Goal: Task Accomplishment & Management: Manage account settings

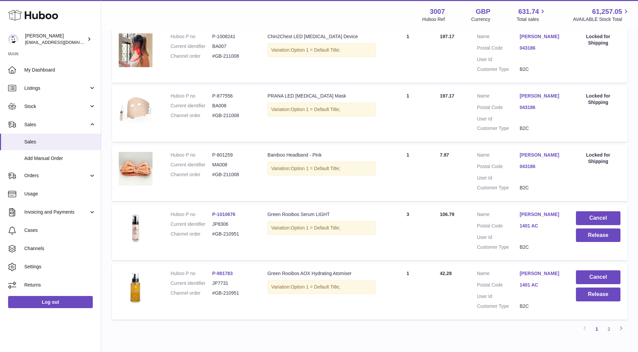
scroll to position [506, 0]
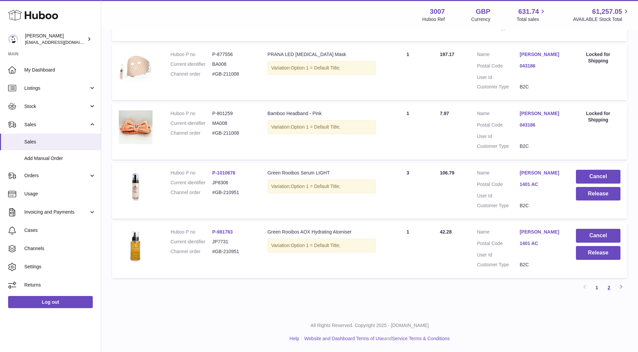
click at [610, 292] on link "2" at bounding box center [609, 288] width 12 height 12
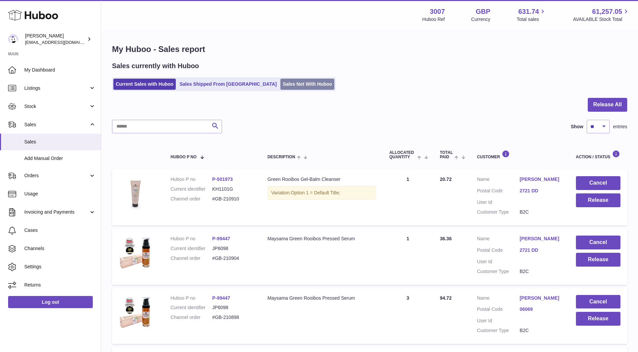
click at [281, 79] on link "Sales Not With Huboo" at bounding box center [308, 84] width 54 height 11
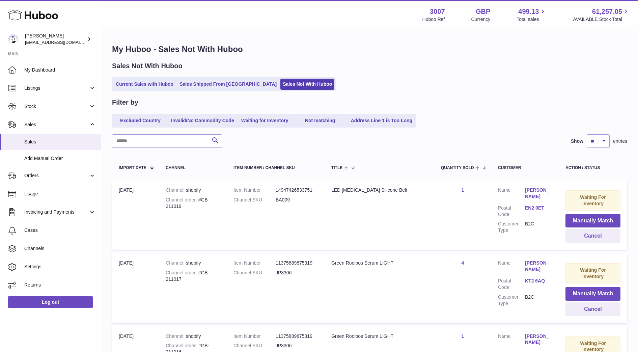
click at [269, 114] on ul "Excluded Country Invalid/No Commodity Code Waiting for Inventory Not matching A…" at bounding box center [264, 121] width 304 height 14
click at [272, 118] on link "Waiting for Inventory" at bounding box center [265, 120] width 54 height 11
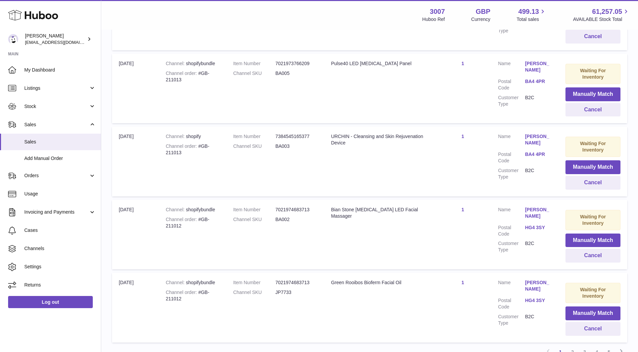
scroll to position [629, 0]
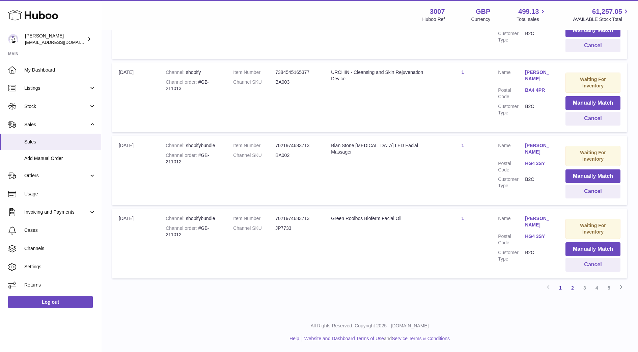
click at [573, 290] on link "2" at bounding box center [573, 288] width 12 height 12
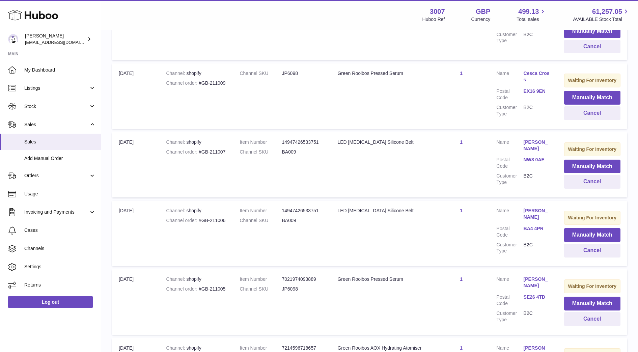
scroll to position [577, 0]
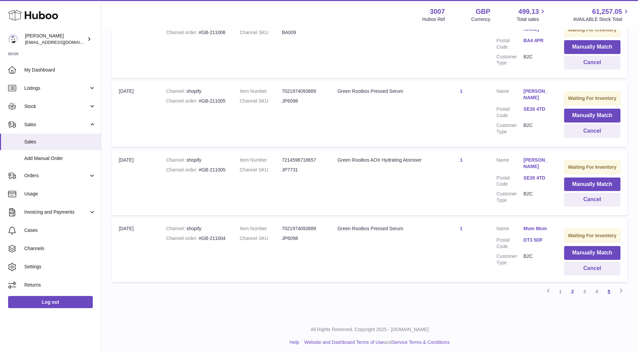
click at [608, 288] on link "5" at bounding box center [609, 292] width 12 height 12
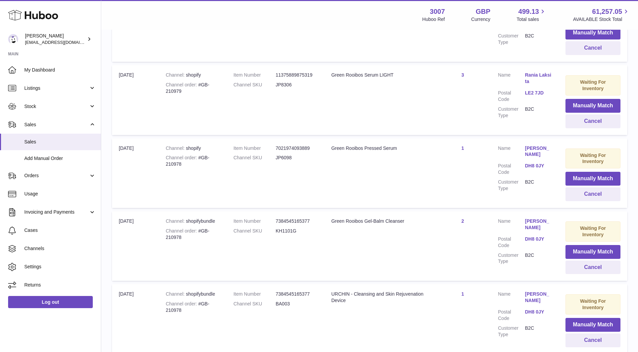
scroll to position [189, 0]
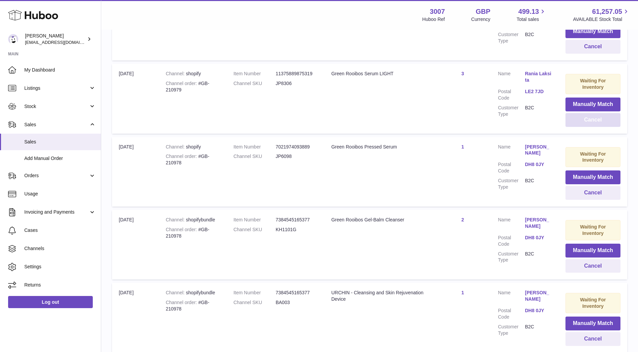
click at [581, 123] on button "Cancel" at bounding box center [593, 120] width 55 height 14
click at [543, 100] on dd "DH8 0JY" at bounding box center [538, 94] width 27 height 13
click at [540, 96] on dd "DH8 0JY" at bounding box center [538, 94] width 27 height 13
click at [537, 91] on link "DH8 0JY" at bounding box center [538, 91] width 27 height 6
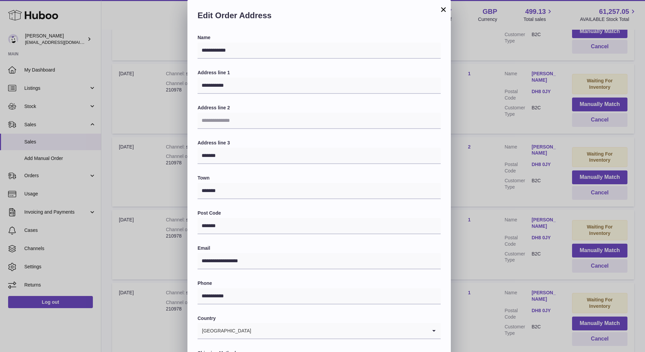
click at [526, 123] on div "**********" at bounding box center [322, 202] width 645 height 405
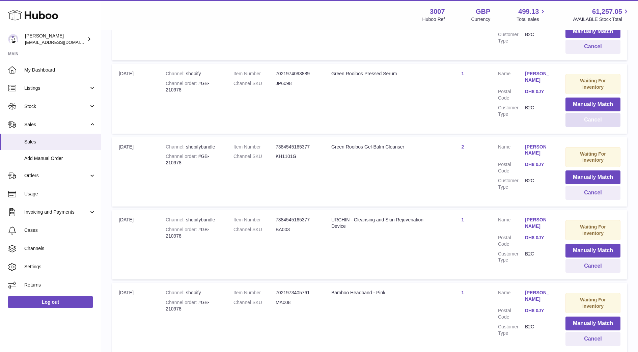
click at [590, 123] on button "Cancel" at bounding box center [593, 120] width 55 height 14
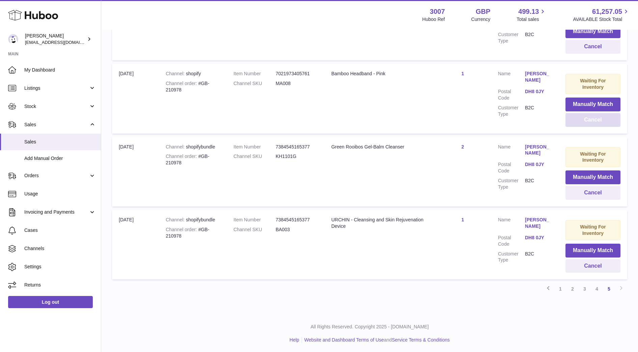
click at [592, 123] on button "Cancel" at bounding box center [593, 120] width 55 height 14
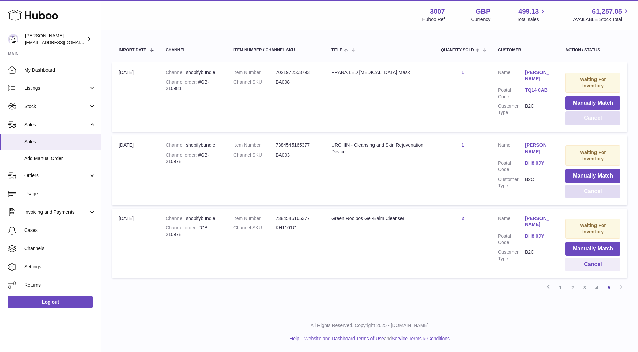
click at [592, 123] on button "Cancel" at bounding box center [593, 118] width 55 height 14
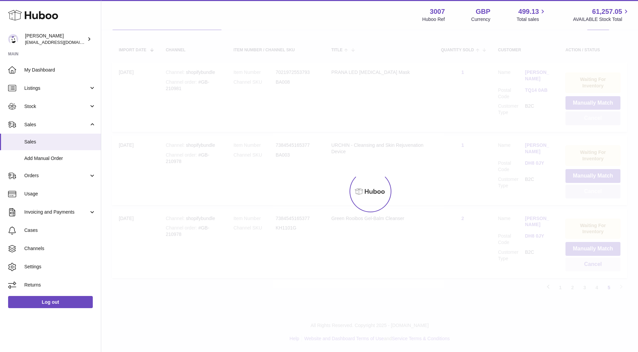
scroll to position [45, 0]
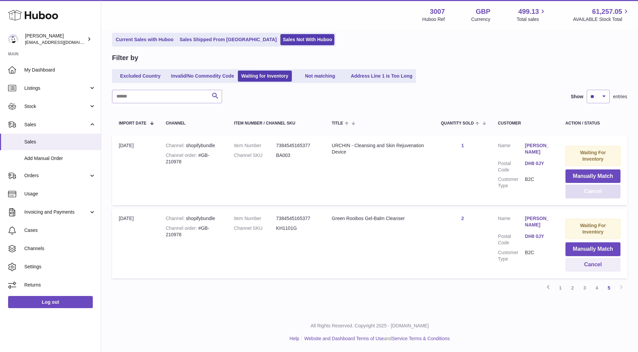
click at [585, 193] on button "Cancel" at bounding box center [593, 192] width 55 height 14
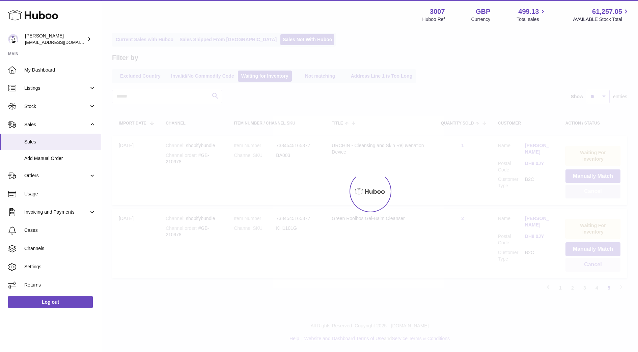
scroll to position [0, 0]
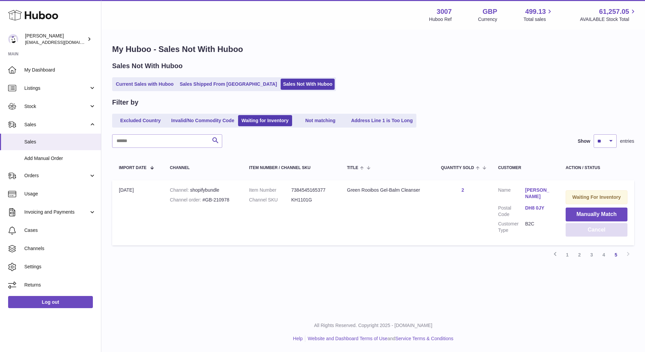
click at [589, 234] on button "Cancel" at bounding box center [596, 230] width 62 height 14
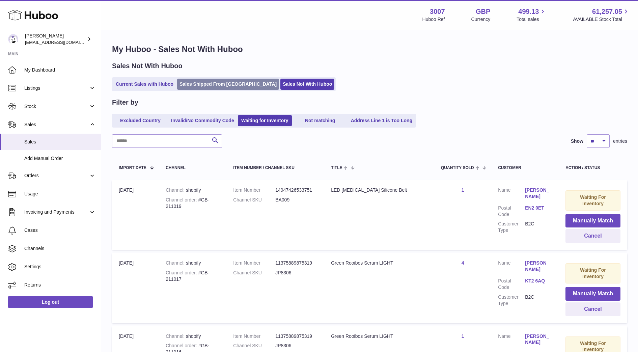
click at [206, 83] on link "Sales Shipped From [GEOGRAPHIC_DATA]" at bounding box center [228, 84] width 102 height 11
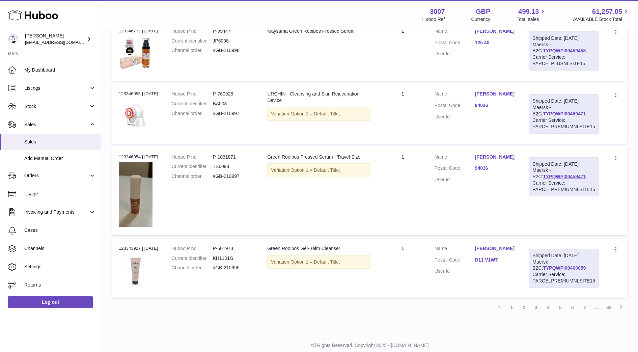
scroll to position [593, 0]
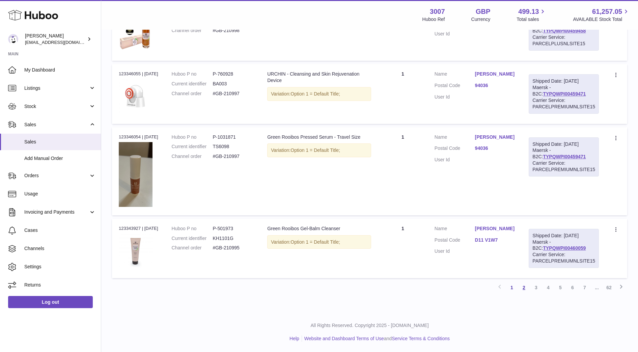
click at [522, 288] on link "2" at bounding box center [524, 288] width 12 height 12
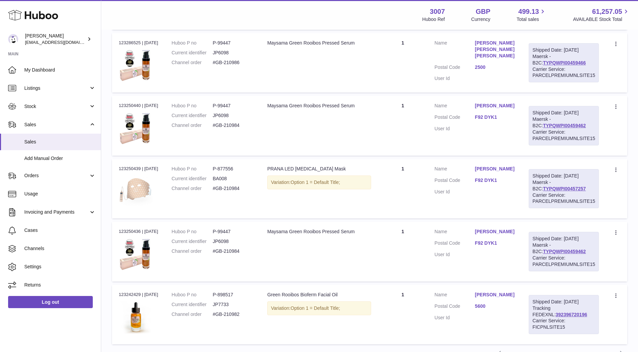
scroll to position [527, 0]
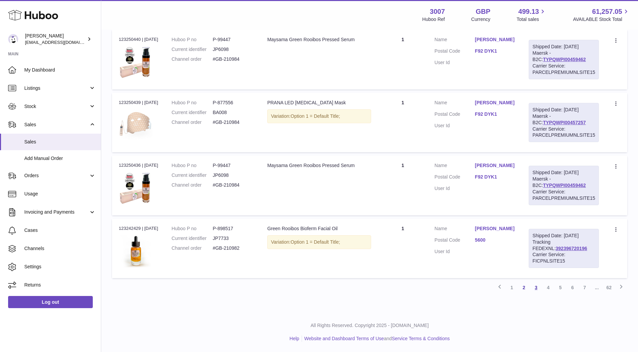
click at [536, 287] on link "3" at bounding box center [536, 288] width 12 height 12
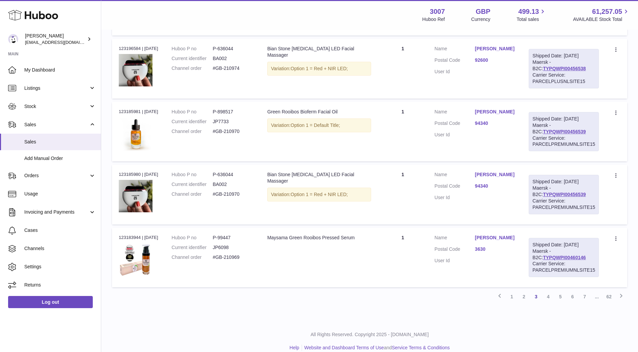
scroll to position [533, 0]
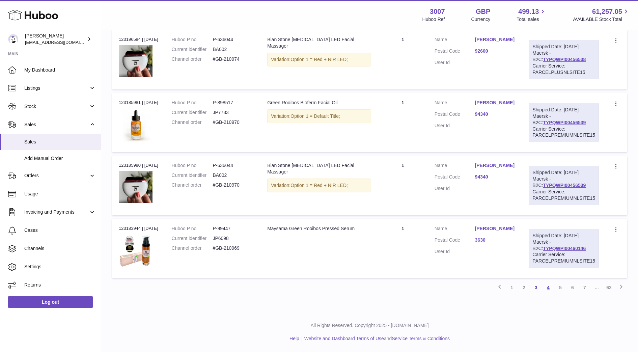
click at [550, 287] on link "4" at bounding box center [549, 288] width 12 height 12
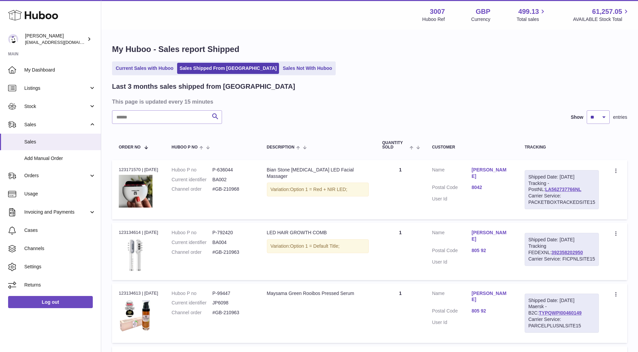
drag, startPoint x: 638, startPoint y: 139, endPoint x: 646, endPoint y: 373, distance: 234.4
click at [638, 352] on html ".st0{fill:#141414;}" at bounding box center [319, 176] width 638 height 352
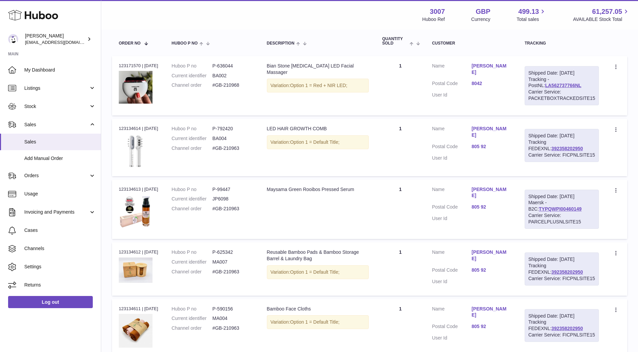
scroll to position [497, 0]
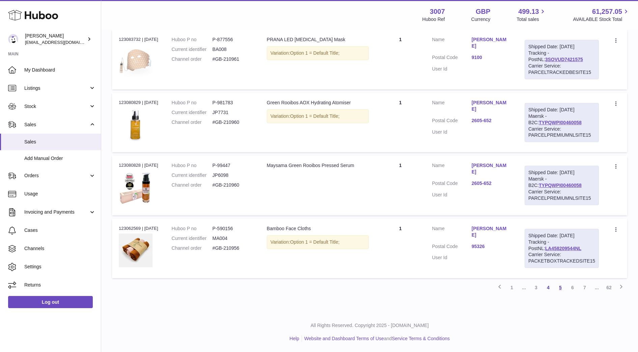
click at [563, 287] on link "5" at bounding box center [561, 288] width 12 height 12
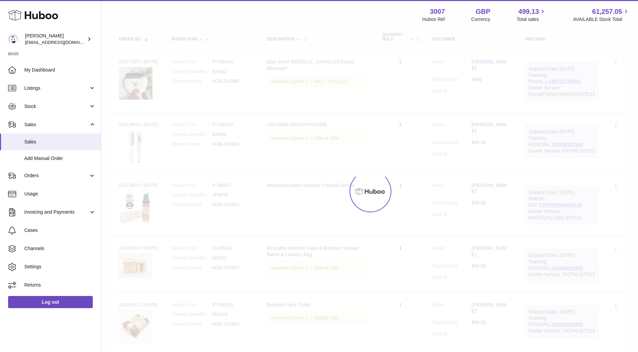
scroll to position [30, 0]
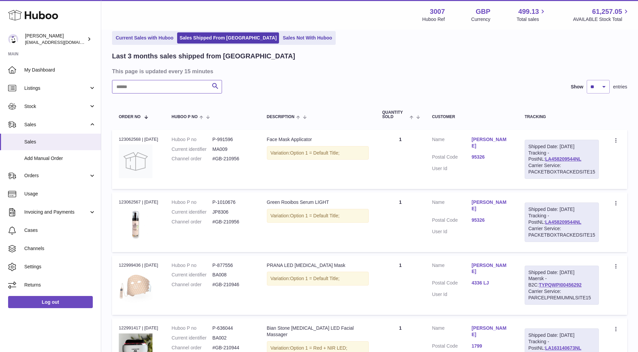
click at [161, 81] on input "text" at bounding box center [167, 87] width 110 height 14
paste input "**********"
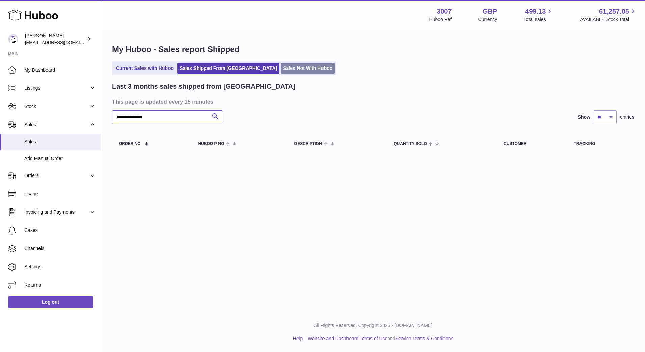
type input "**********"
click at [281, 71] on link "Sales Not With Huboo" at bounding box center [308, 68] width 54 height 11
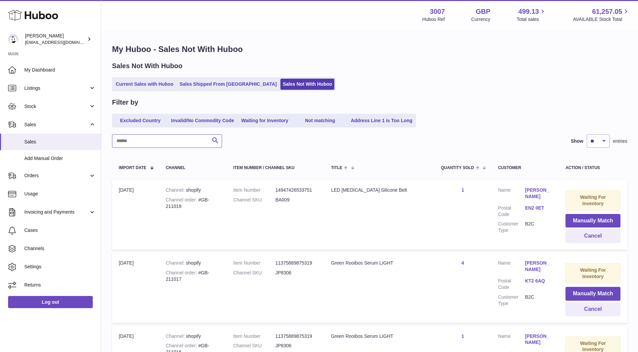
click at [173, 142] on input "text" at bounding box center [167, 141] width 110 height 14
paste input "**********"
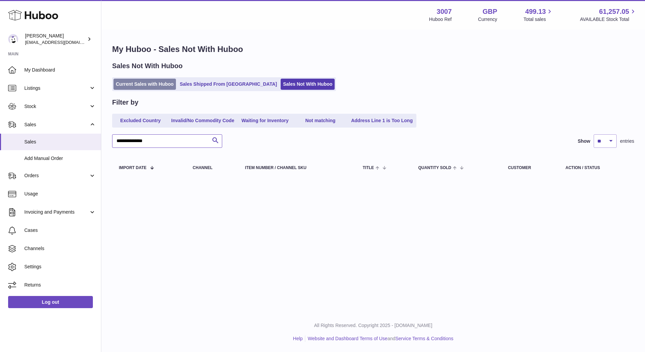
type input "**********"
click at [146, 87] on link "Current Sales with Huboo" at bounding box center [144, 84] width 62 height 11
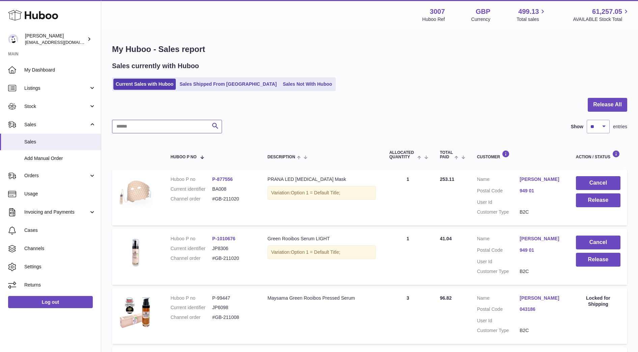
click at [154, 131] on input "text" at bounding box center [167, 127] width 110 height 14
paste input "**********"
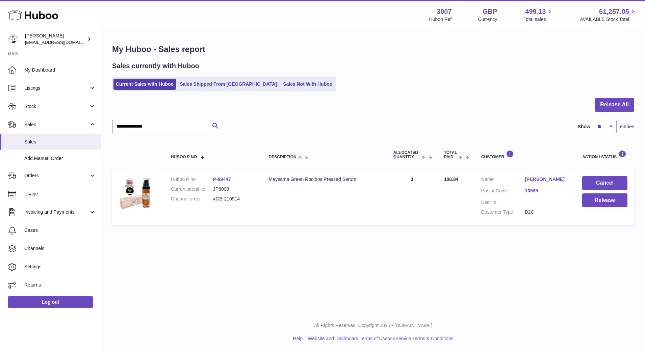
type input "**********"
click at [192, 88] on link "Sales Shipped From [GEOGRAPHIC_DATA]" at bounding box center [228, 84] width 102 height 11
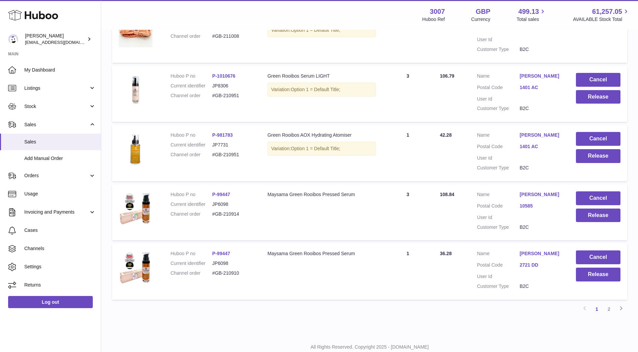
scroll to position [494, 0]
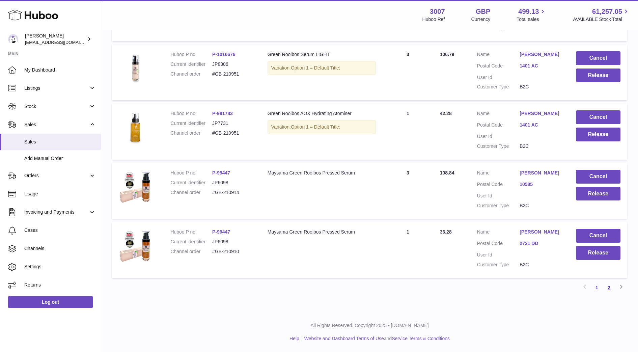
click at [609, 290] on link "2" at bounding box center [609, 288] width 12 height 12
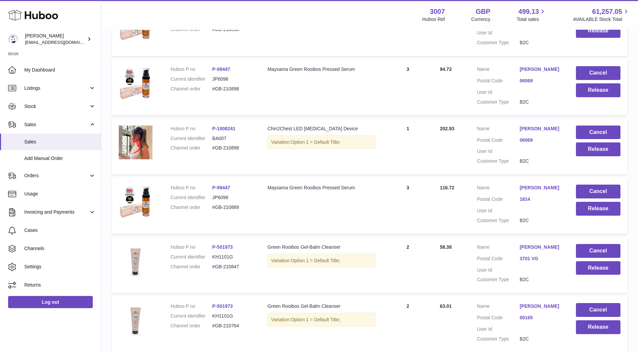
scroll to position [30, 0]
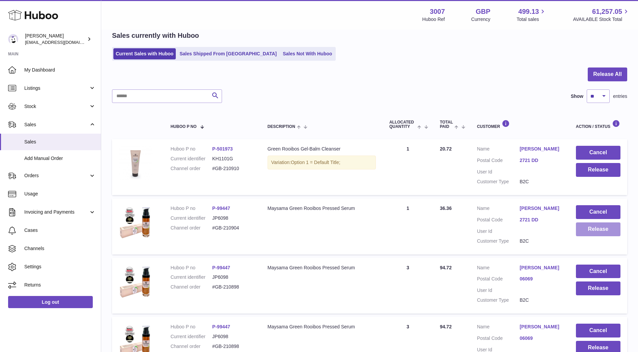
click at [596, 232] on button "Release" at bounding box center [598, 229] width 45 height 14
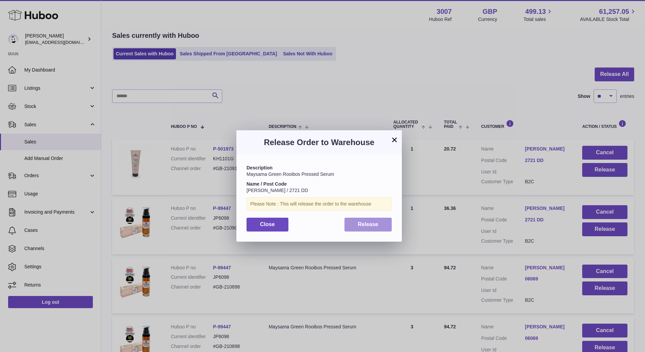
click at [388, 226] on button "Release" at bounding box center [368, 225] width 48 height 14
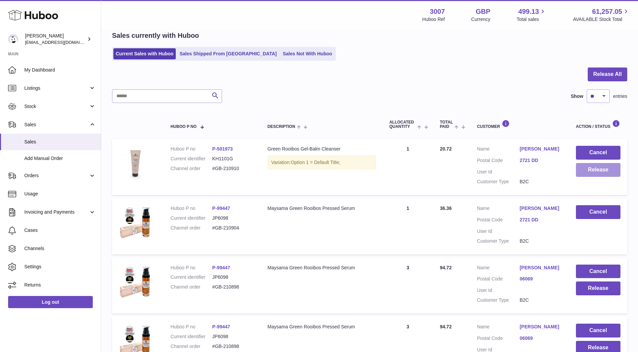
click at [608, 173] on button "Release" at bounding box center [598, 170] width 45 height 14
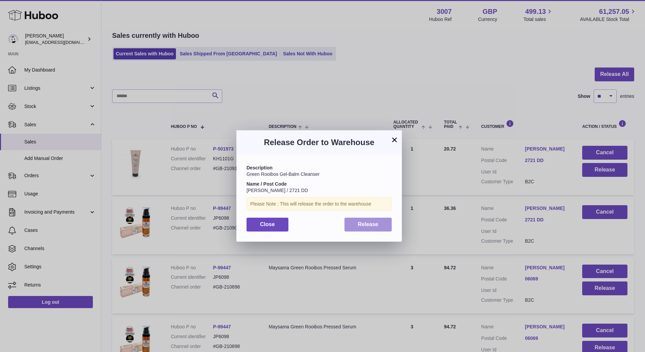
click at [374, 230] on button "Release" at bounding box center [368, 225] width 48 height 14
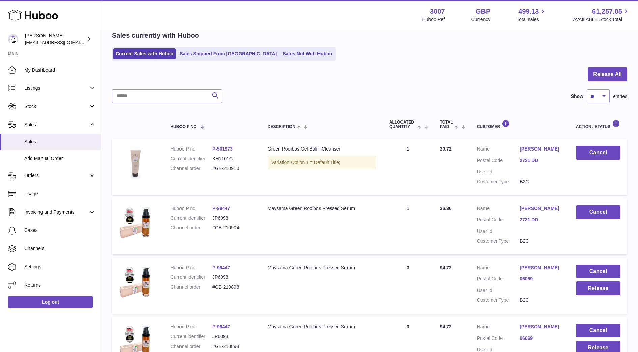
scroll to position [362, 0]
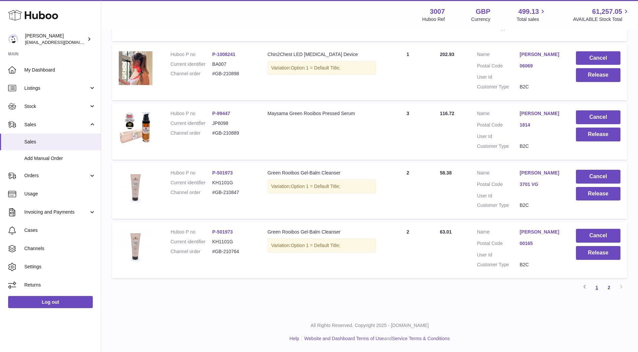
click at [600, 287] on link "1" at bounding box center [597, 288] width 12 height 12
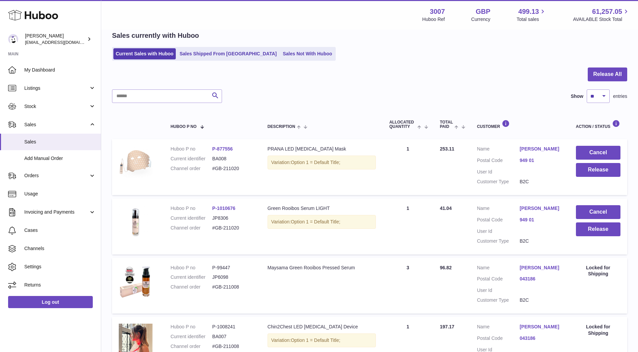
scroll to position [494, 0]
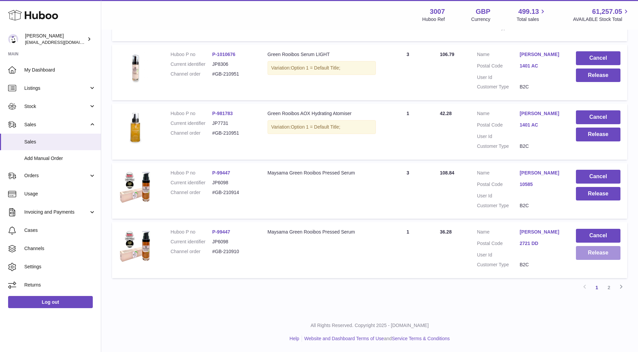
click at [594, 256] on button "Release" at bounding box center [598, 253] width 45 height 14
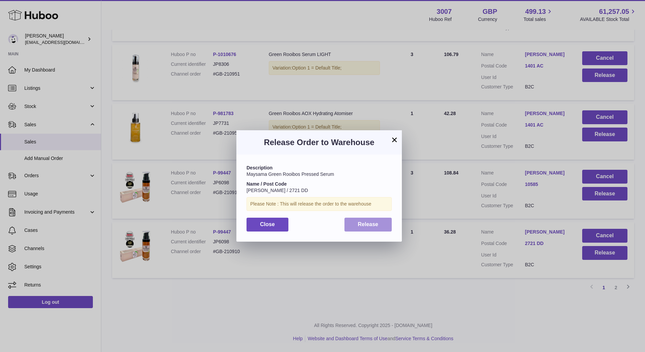
click at [364, 219] on button "Release" at bounding box center [368, 225] width 48 height 14
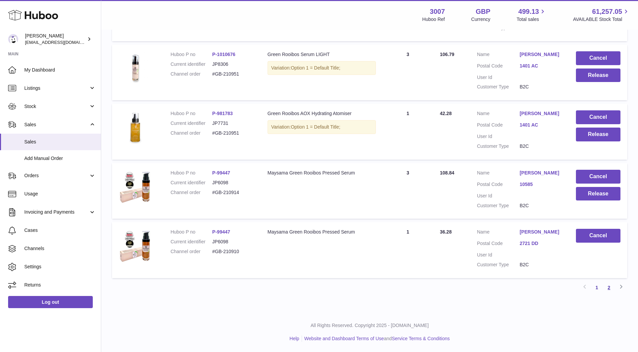
click at [606, 294] on link "2" at bounding box center [609, 288] width 12 height 12
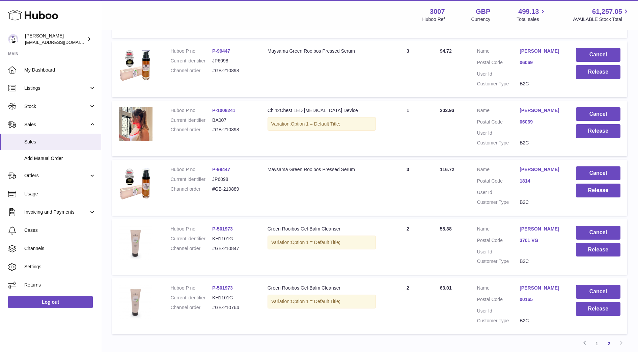
scroll to position [362, 0]
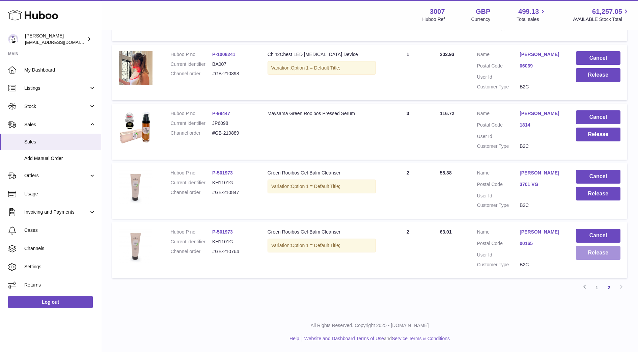
click at [592, 257] on button "Release" at bounding box center [598, 253] width 45 height 14
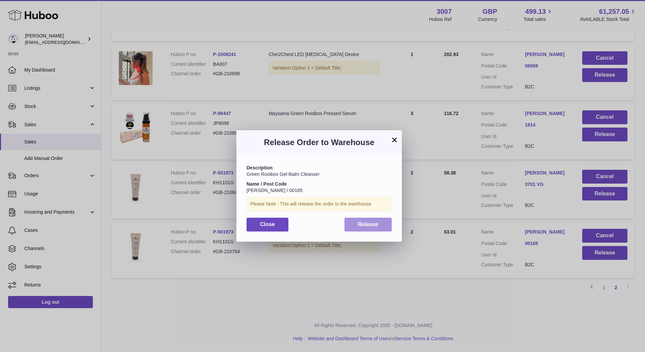
click at [362, 229] on button "Release" at bounding box center [368, 225] width 48 height 14
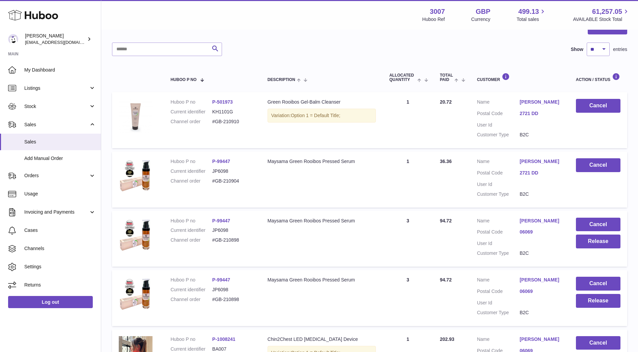
scroll to position [79, 0]
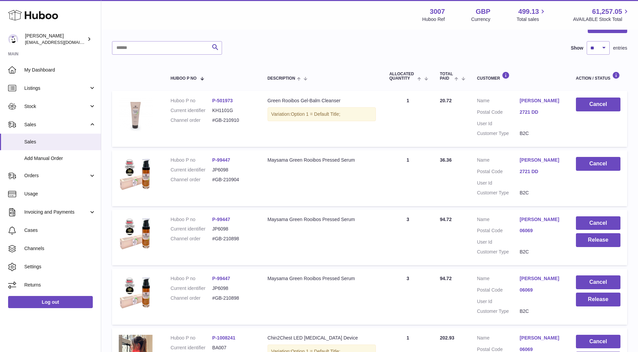
drag, startPoint x: 217, startPoint y: 238, endPoint x: 204, endPoint y: 237, distance: 13.2
click at [204, 237] on dl "Huboo P no P-99447 Current identifier JP6098 Channel order #GB-210898" at bounding box center [211, 230] width 83 height 29
copy dl "#GB-210898"
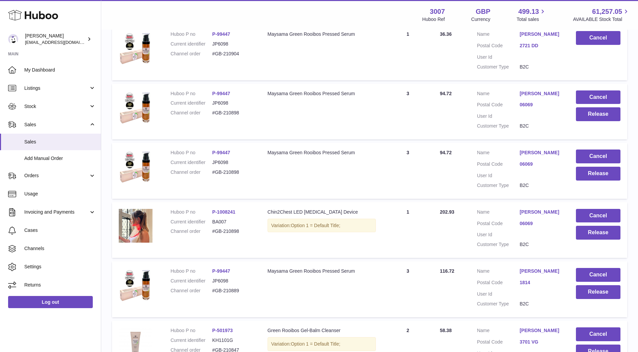
scroll to position [201, 0]
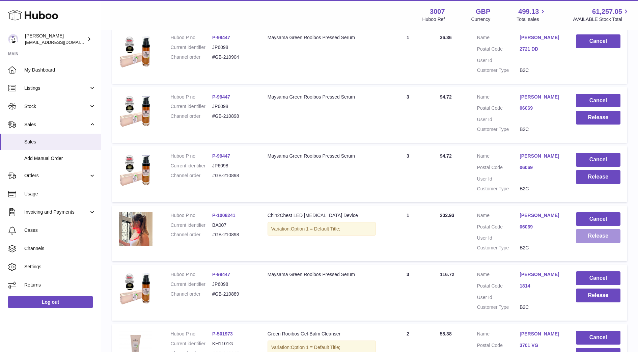
click at [598, 234] on button "Release" at bounding box center [598, 236] width 45 height 14
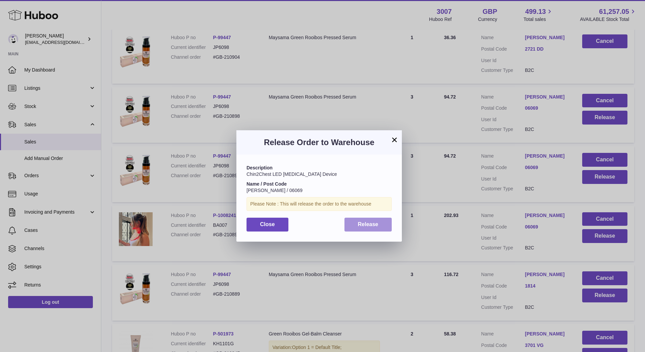
click at [385, 221] on button "Release" at bounding box center [368, 225] width 48 height 14
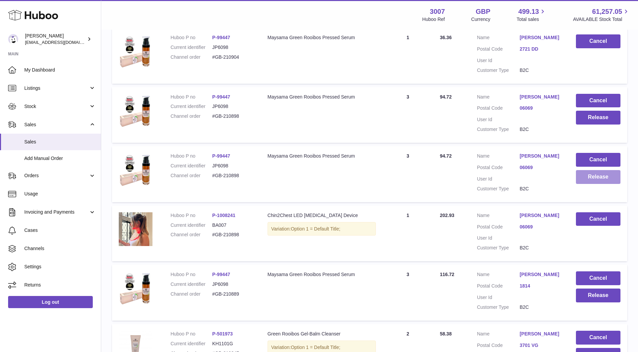
click at [604, 182] on button "Release" at bounding box center [598, 177] width 45 height 14
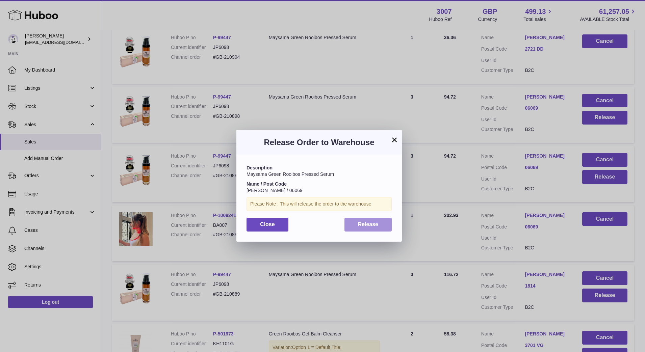
click at [377, 228] on button "Release" at bounding box center [368, 225] width 48 height 14
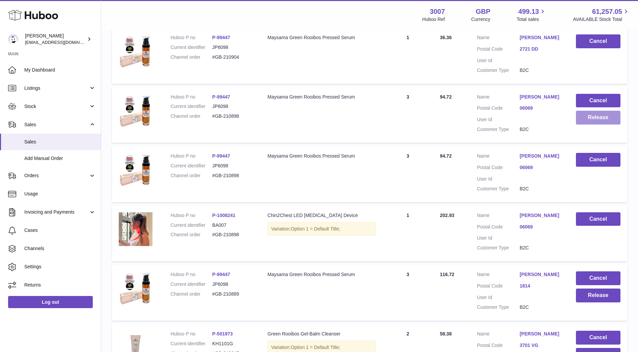
click at [607, 116] on button "Release" at bounding box center [598, 118] width 45 height 14
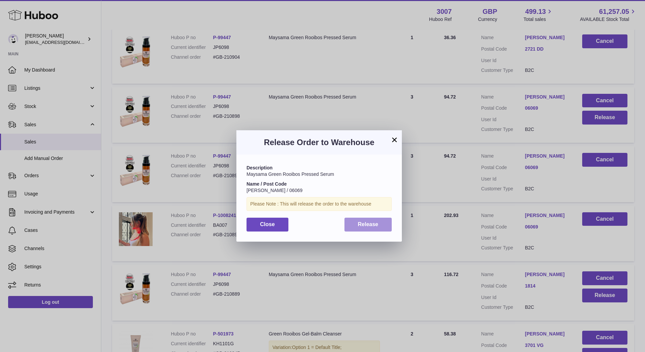
click at [385, 223] on button "Release" at bounding box center [368, 225] width 48 height 14
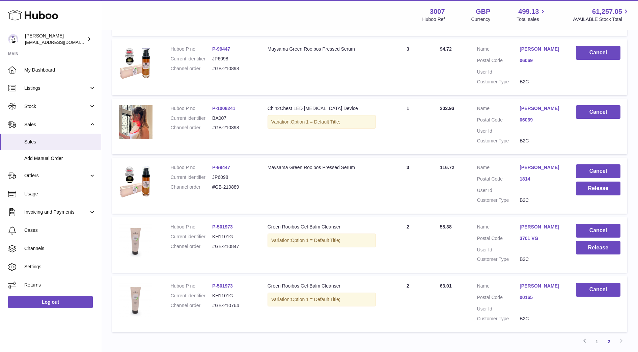
scroll to position [362, 0]
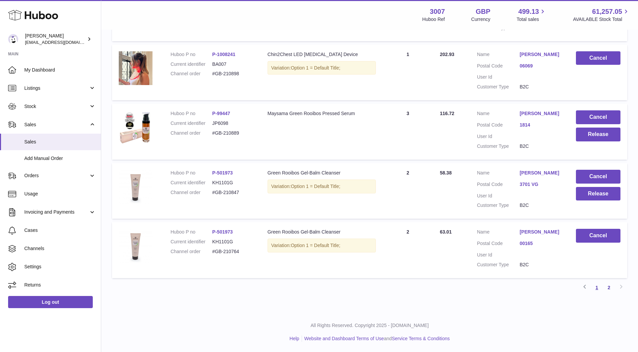
click at [599, 286] on link "1" at bounding box center [597, 288] width 12 height 12
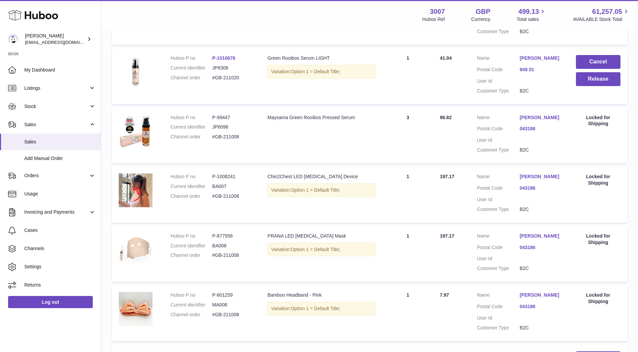
scroll to position [494, 0]
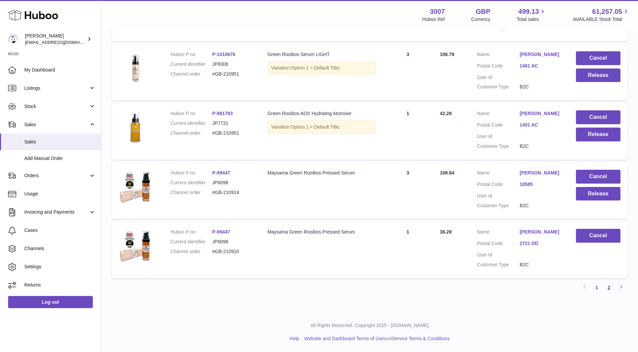
click at [607, 289] on link "2" at bounding box center [609, 288] width 12 height 12
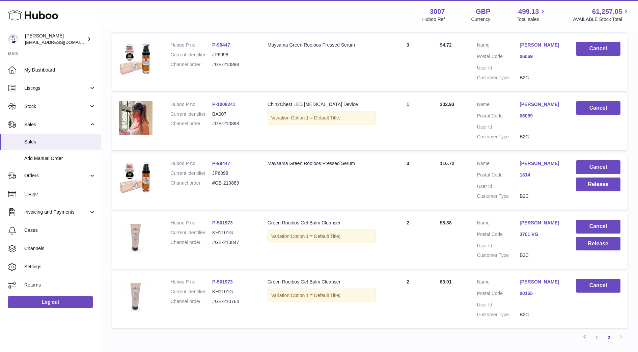
scroll to position [311, 0]
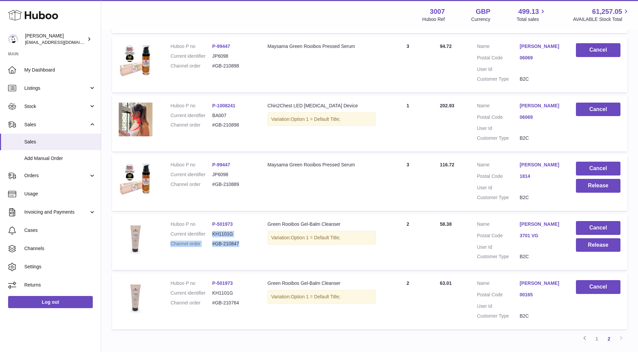
drag, startPoint x: 246, startPoint y: 243, endPoint x: 206, endPoint y: 238, distance: 40.5
click at [206, 238] on dl "Huboo P no P-501973 Current identifier KH1101G Channel order #GB-210847" at bounding box center [211, 235] width 83 height 29
drag, startPoint x: 206, startPoint y: 238, endPoint x: 220, endPoint y: 251, distance: 18.9
click at [220, 251] on td "Huboo P no P-501973 Current identifier KH1101G Channel order #GB-210847" at bounding box center [212, 242] width 97 height 56
click at [230, 251] on td "Huboo P no P-501973 Current identifier KH1101G Channel order #GB-210847" at bounding box center [212, 242] width 97 height 56
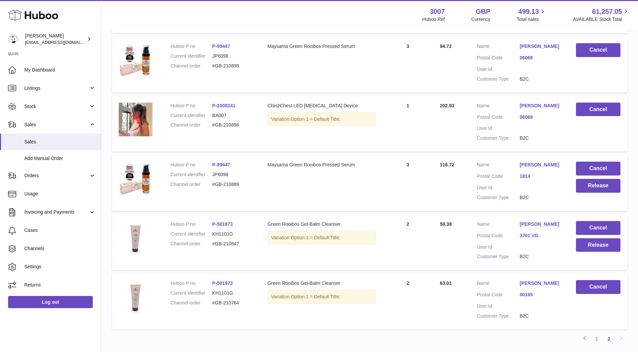
drag, startPoint x: 238, startPoint y: 246, endPoint x: 211, endPoint y: 245, distance: 26.7
click at [211, 245] on dl "Huboo P no P-501973 Current identifier KH1101G Channel order #GB-210847" at bounding box center [211, 235] width 83 height 29
copy dl "#GB-210847"
click at [609, 246] on button "Release" at bounding box center [598, 245] width 45 height 14
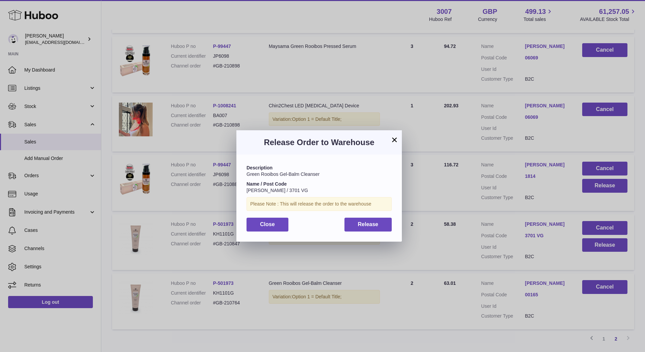
click at [380, 233] on div "Description Green Rooibos Gel-Balm Cleanser Name / Post Code Anneke van Dijk / …" at bounding box center [318, 198] width 165 height 87
click at [377, 227] on span "Release" at bounding box center [368, 224] width 21 height 6
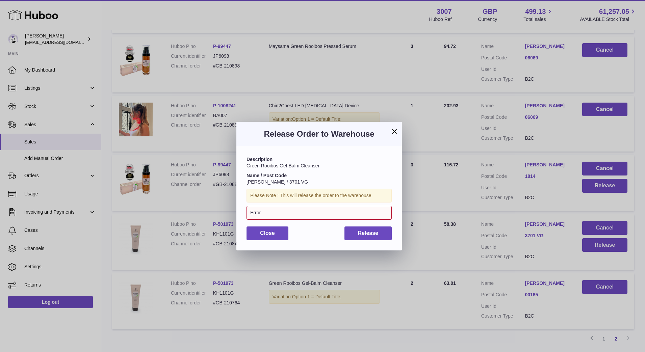
click at [392, 128] on button "×" at bounding box center [394, 131] width 8 height 8
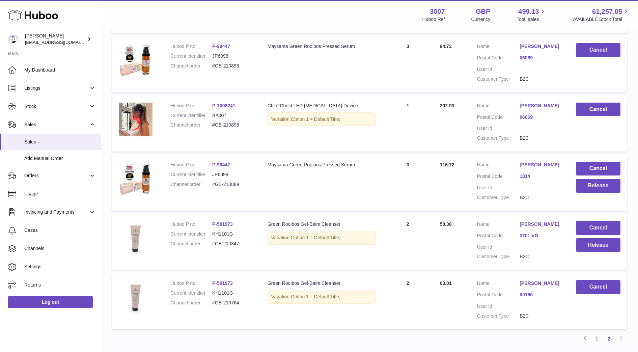
click at [400, 199] on td "Quantity Sold 3" at bounding box center [408, 183] width 51 height 56
click at [604, 244] on button "Release" at bounding box center [598, 245] width 45 height 14
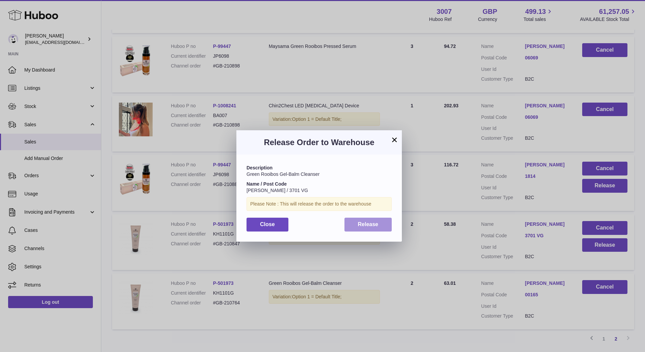
click at [381, 228] on button "Release" at bounding box center [368, 225] width 48 height 14
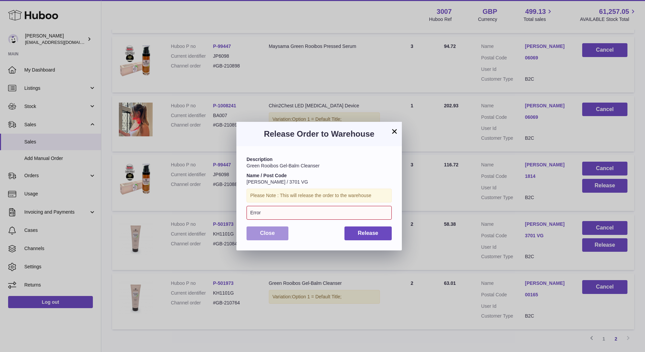
click at [264, 229] on button "Close" at bounding box center [267, 234] width 42 height 14
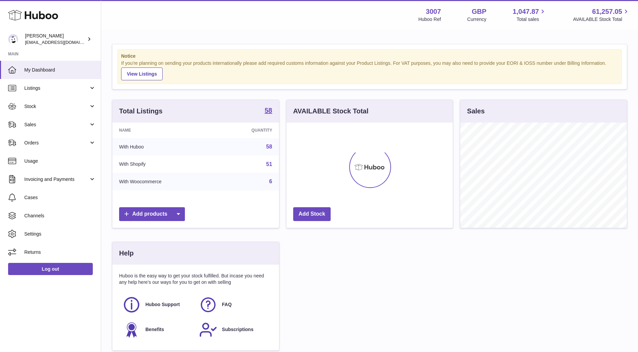
scroll to position [105, 166]
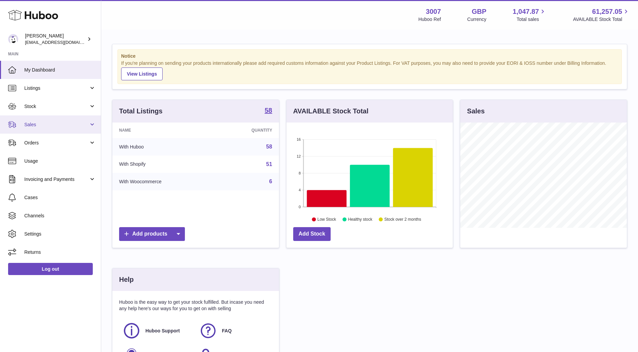
click at [58, 122] on span "Sales" at bounding box center [56, 125] width 64 height 6
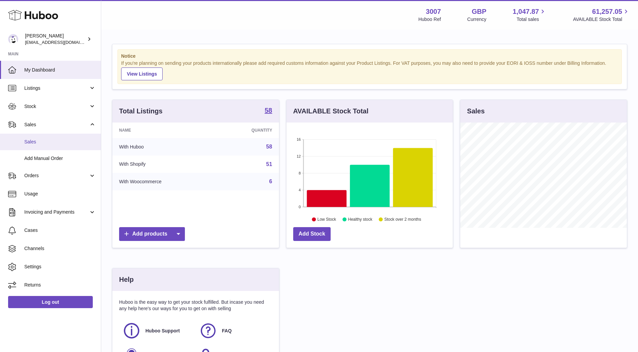
click at [60, 139] on span "Sales" at bounding box center [60, 142] width 72 height 6
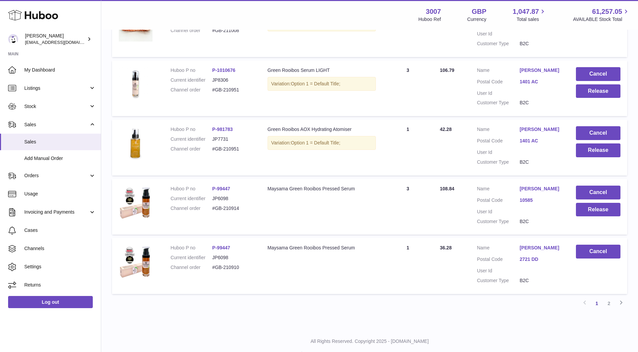
scroll to position [494, 0]
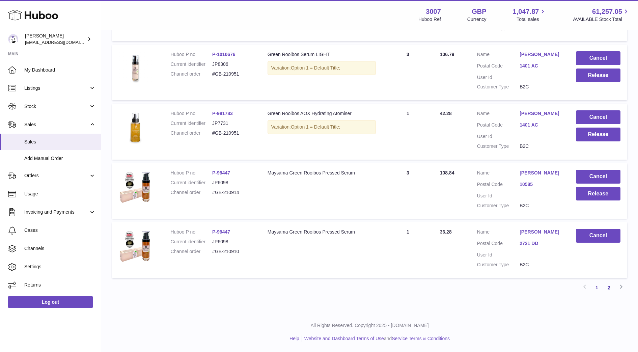
click at [610, 288] on link "2" at bounding box center [609, 288] width 12 height 12
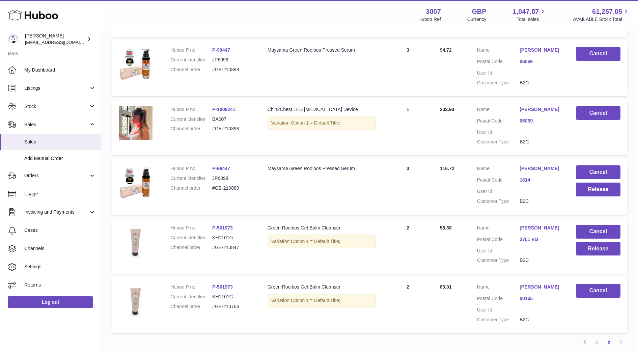
scroll to position [308, 0]
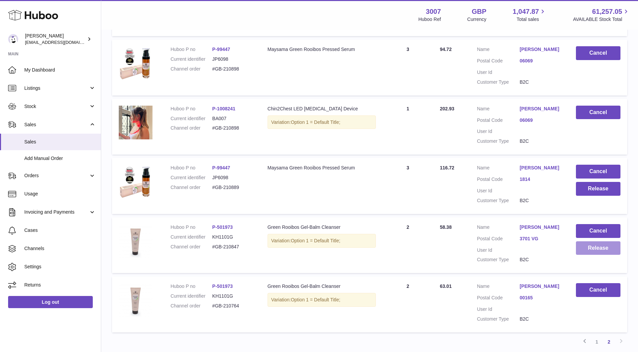
click at [596, 250] on button "Release" at bounding box center [598, 248] width 45 height 14
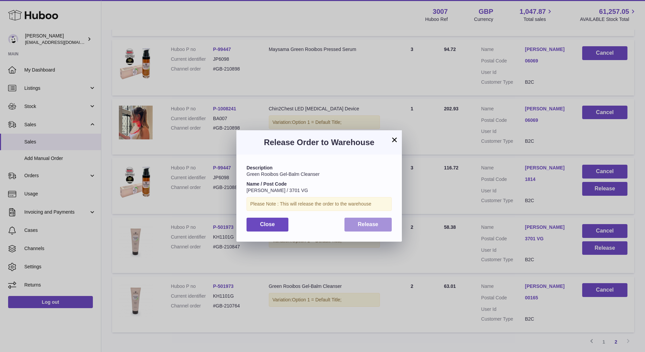
click at [383, 226] on button "Release" at bounding box center [368, 225] width 48 height 14
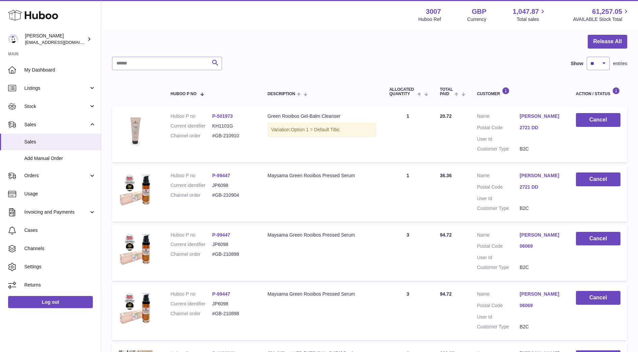
scroll to position [362, 0]
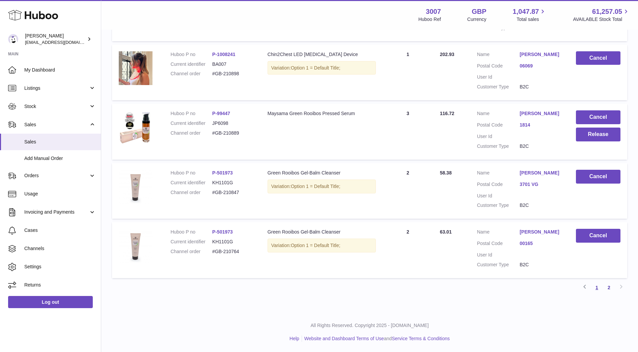
click at [596, 290] on link "1" at bounding box center [597, 288] width 12 height 12
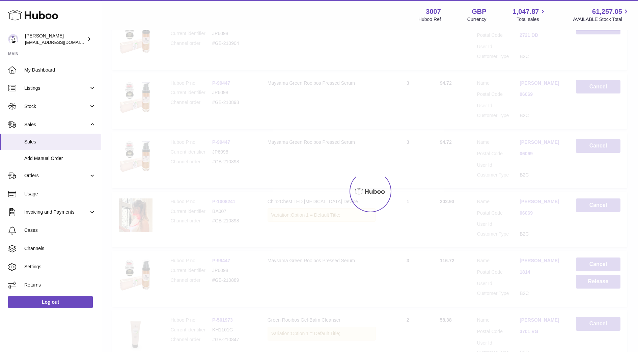
scroll to position [30, 0]
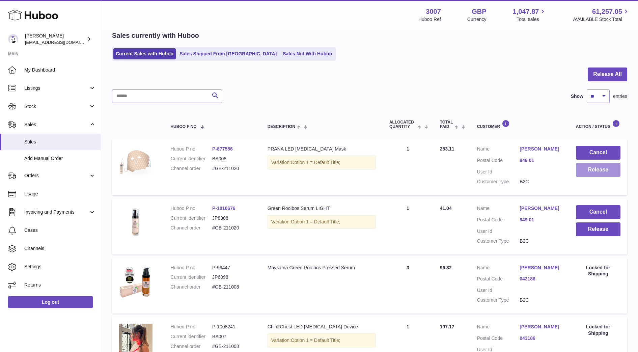
click at [602, 172] on button "Release" at bounding box center [598, 170] width 45 height 14
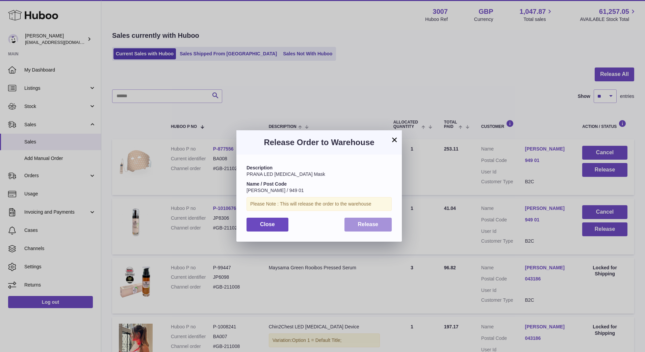
click at [380, 224] on button "Release" at bounding box center [368, 225] width 48 height 14
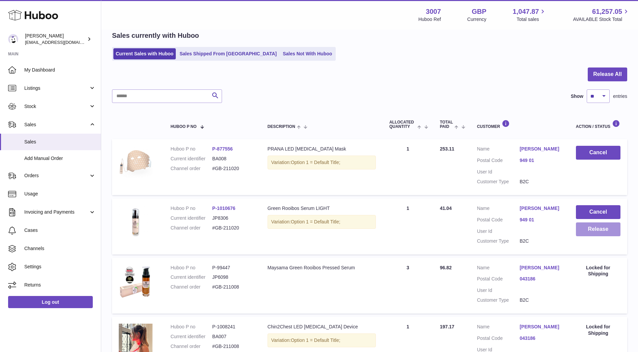
click at [604, 236] on button "Release" at bounding box center [598, 229] width 45 height 14
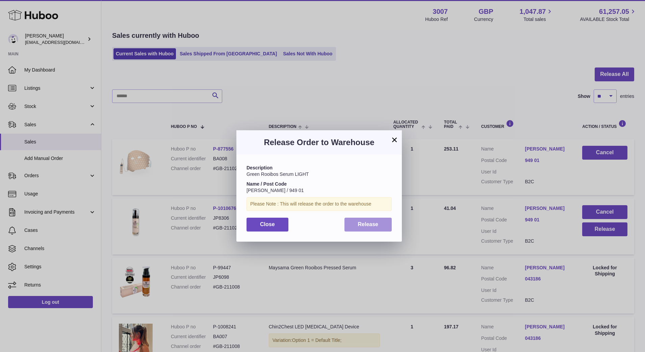
click at [380, 224] on button "Release" at bounding box center [368, 225] width 48 height 14
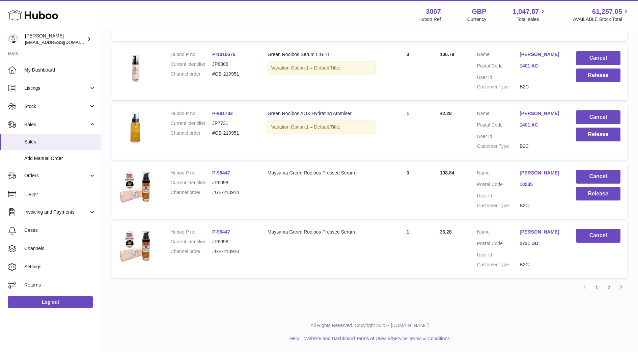
scroll to position [494, 0]
click at [611, 288] on link "2" at bounding box center [609, 288] width 12 height 12
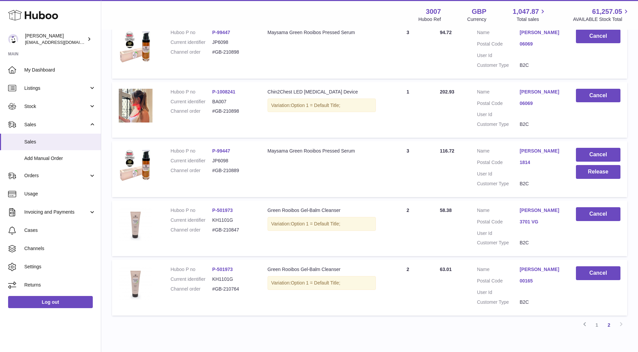
scroll to position [362, 0]
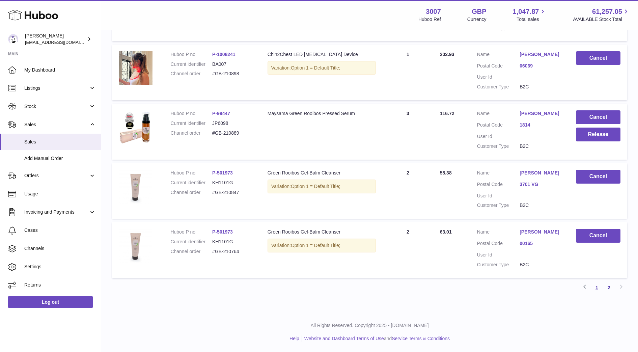
click at [597, 288] on link "1" at bounding box center [597, 288] width 12 height 12
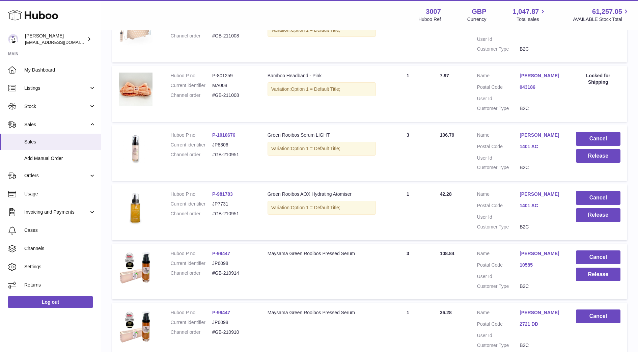
scroll to position [402, 0]
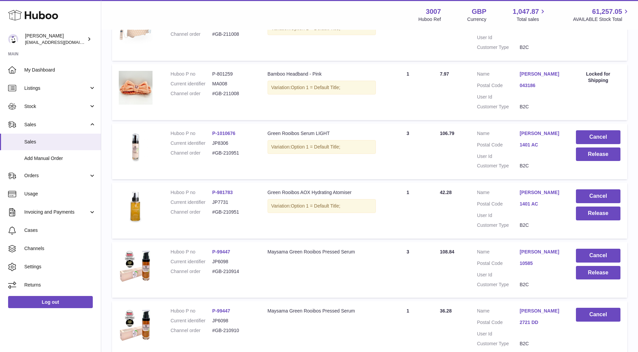
drag, startPoint x: 239, startPoint y: 223, endPoint x: 210, endPoint y: 223, distance: 29.7
click at [210, 219] on dl "Huboo P no P-981783 Current identifier JP7731 Channel order #GB-210951" at bounding box center [211, 203] width 83 height 29
copy dl "#GB-210951"
click at [600, 161] on button "Release" at bounding box center [598, 155] width 45 height 14
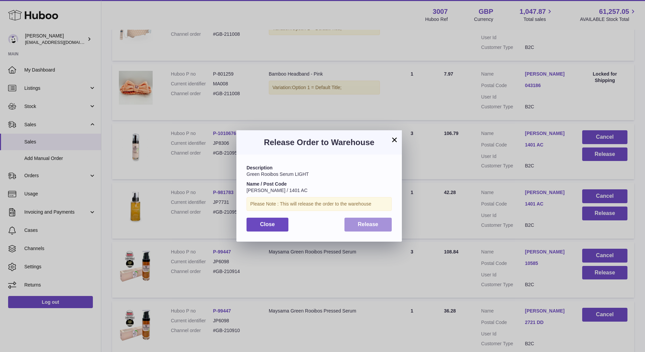
click at [387, 226] on button "Release" at bounding box center [368, 225] width 48 height 14
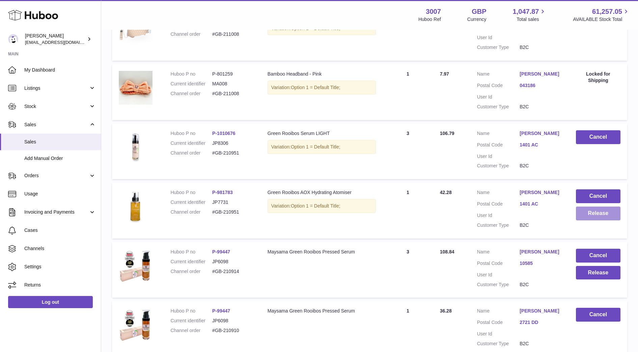
click at [599, 220] on button "Release" at bounding box center [598, 214] width 45 height 14
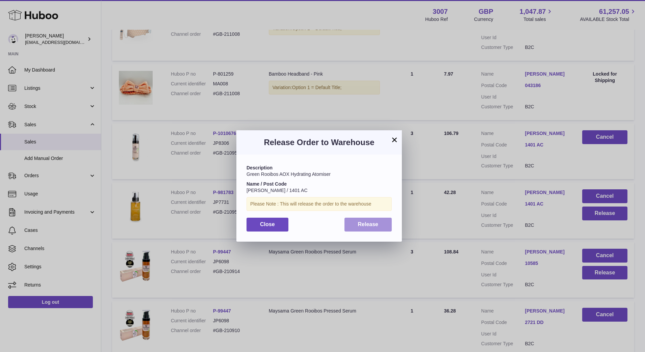
click at [374, 223] on span "Release" at bounding box center [368, 224] width 21 height 6
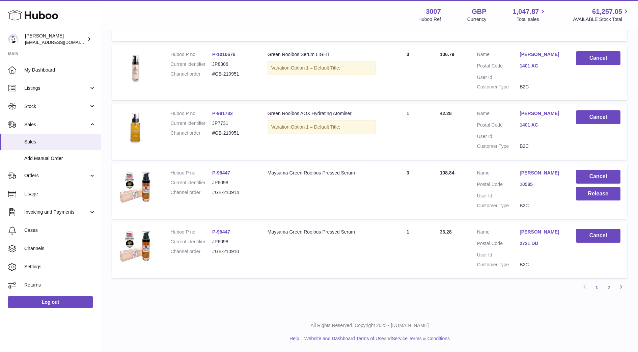
scroll to position [0, 0]
